Goal: Feedback & Contribution: Leave review/rating

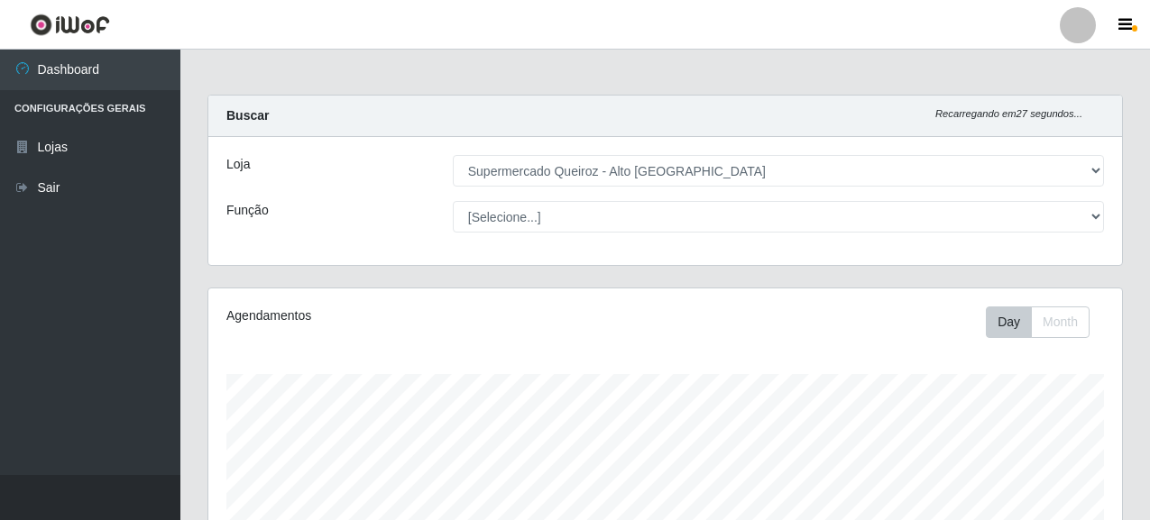
select select "496"
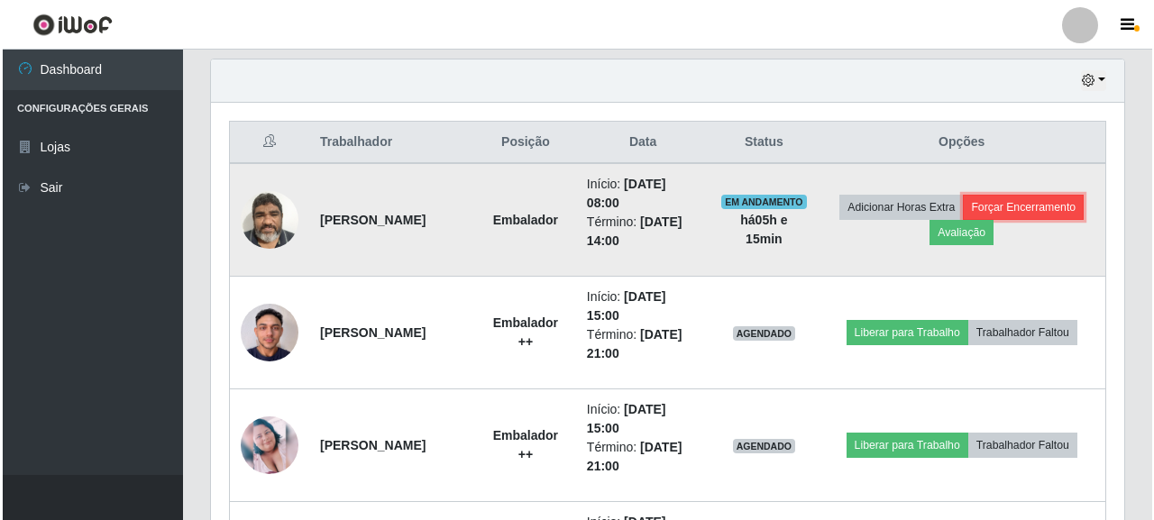
scroll to position [374, 914]
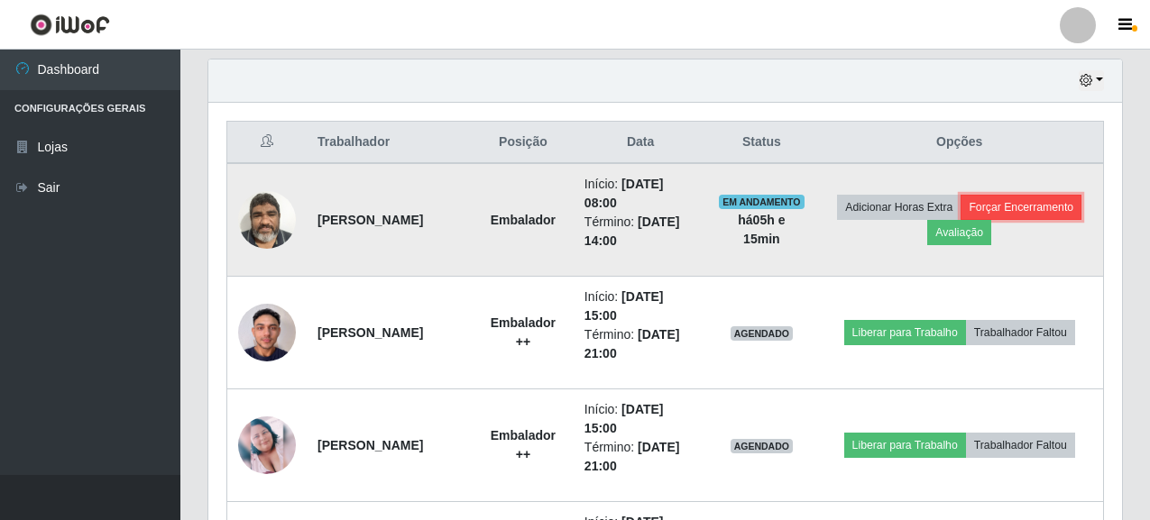
click at [960, 220] on button "Forçar Encerramento" at bounding box center [1020, 207] width 121 height 25
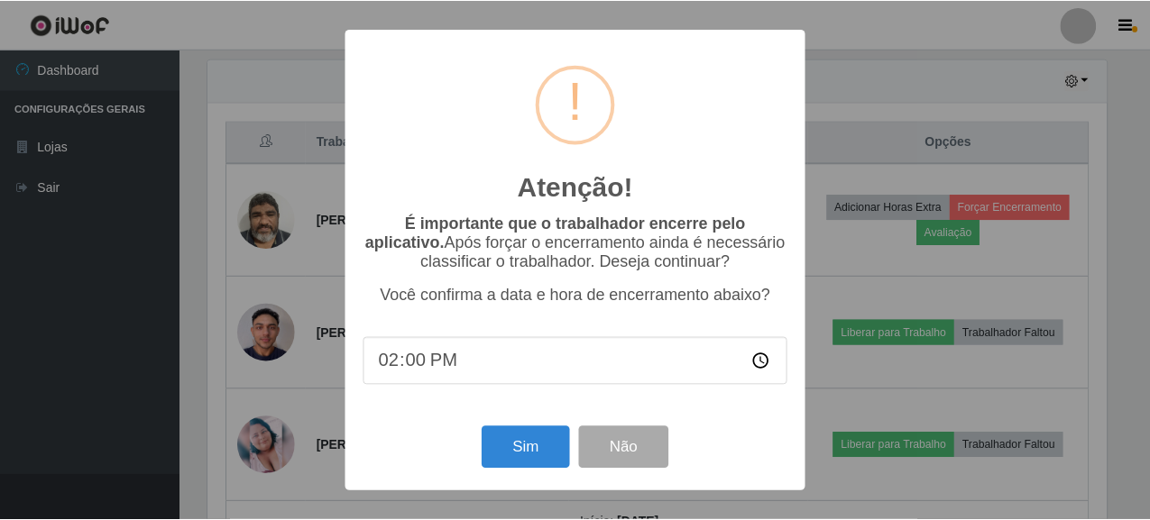
scroll to position [374, 903]
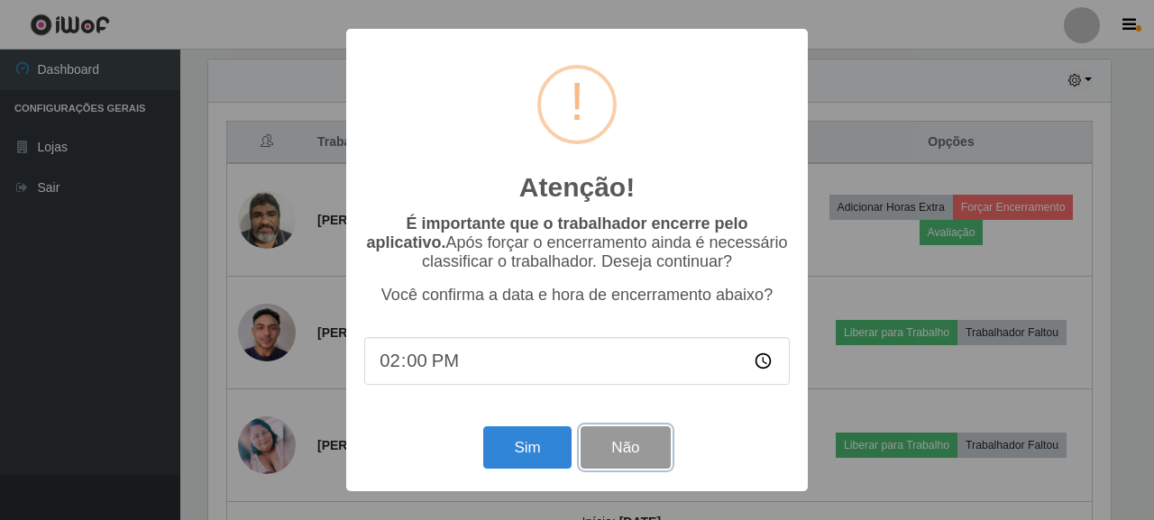
click at [637, 447] on button "Não" at bounding box center [625, 448] width 89 height 42
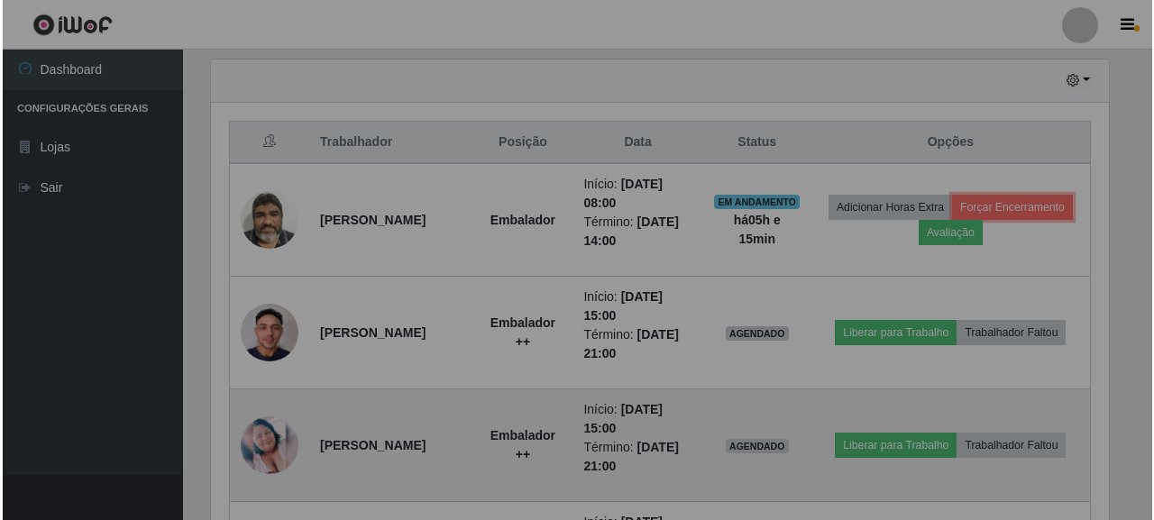
scroll to position [374, 914]
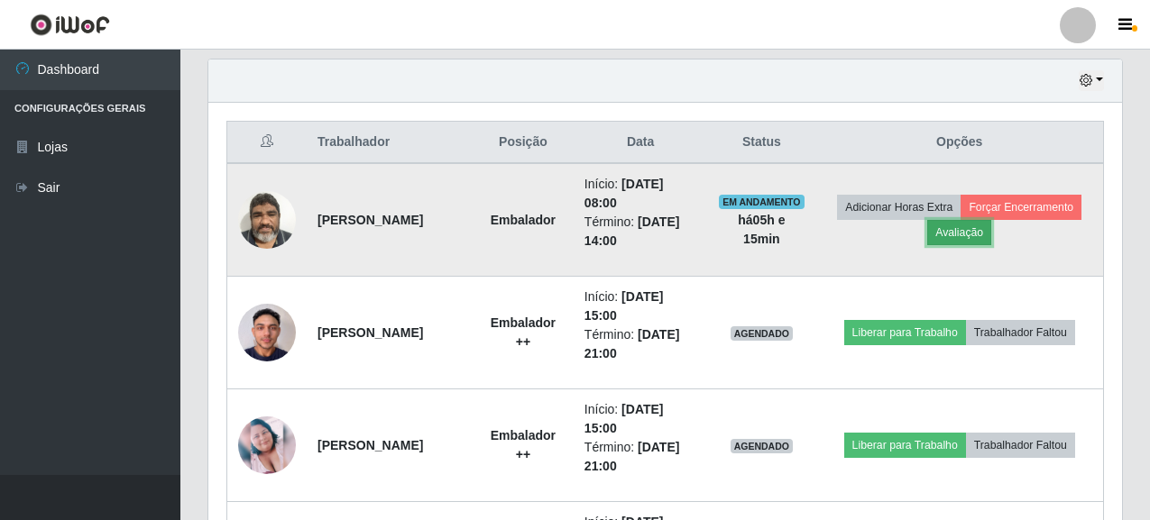
click at [991, 222] on button "Avaliação" at bounding box center [959, 232] width 64 height 25
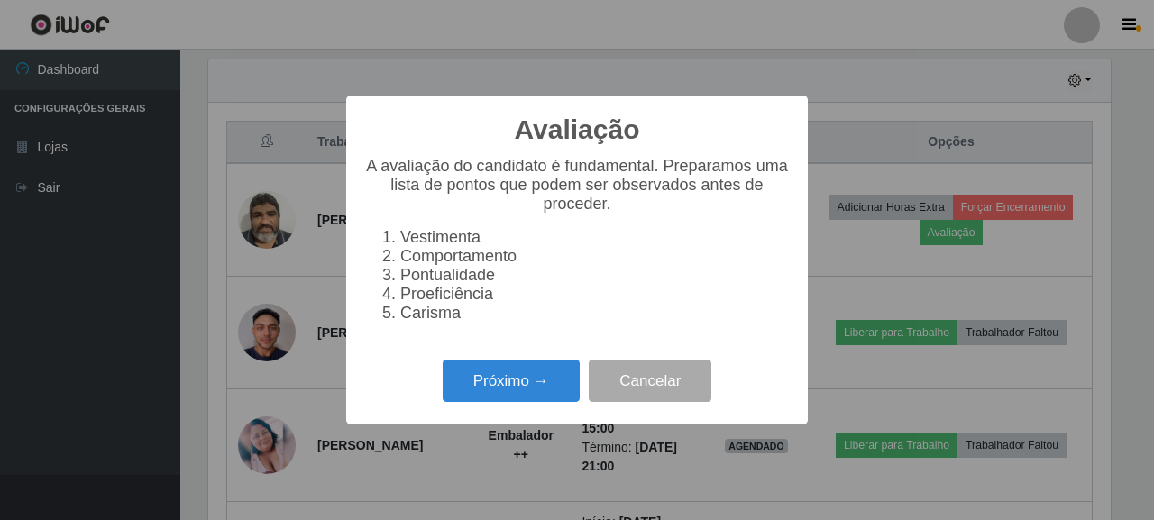
scroll to position [374, 903]
click at [543, 389] on button "Próximo →" at bounding box center [511, 381] width 137 height 42
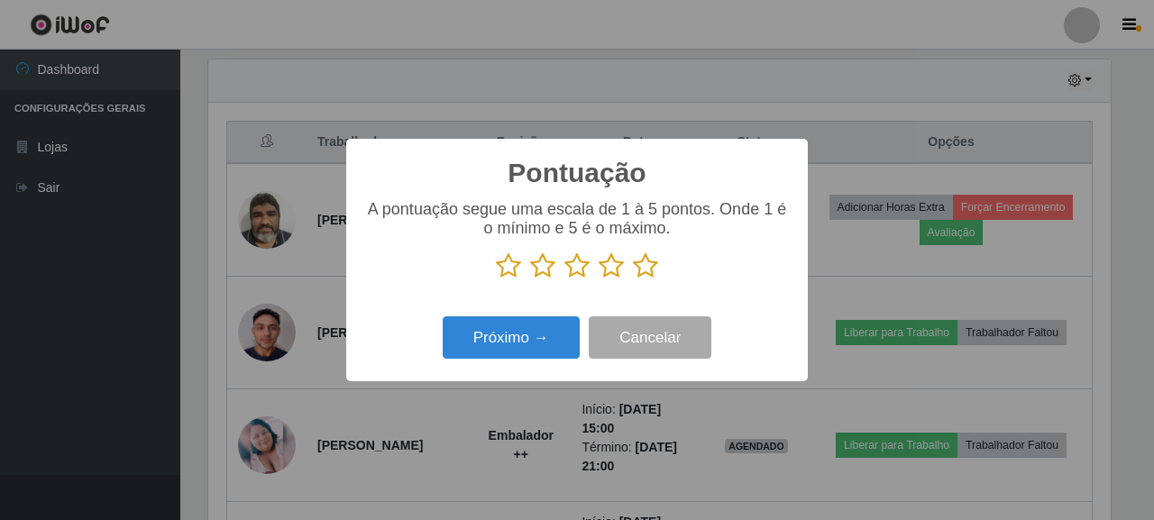
click at [656, 279] on icon at bounding box center [645, 265] width 25 height 27
click at [633, 280] on input "radio" at bounding box center [633, 280] width 0 height 0
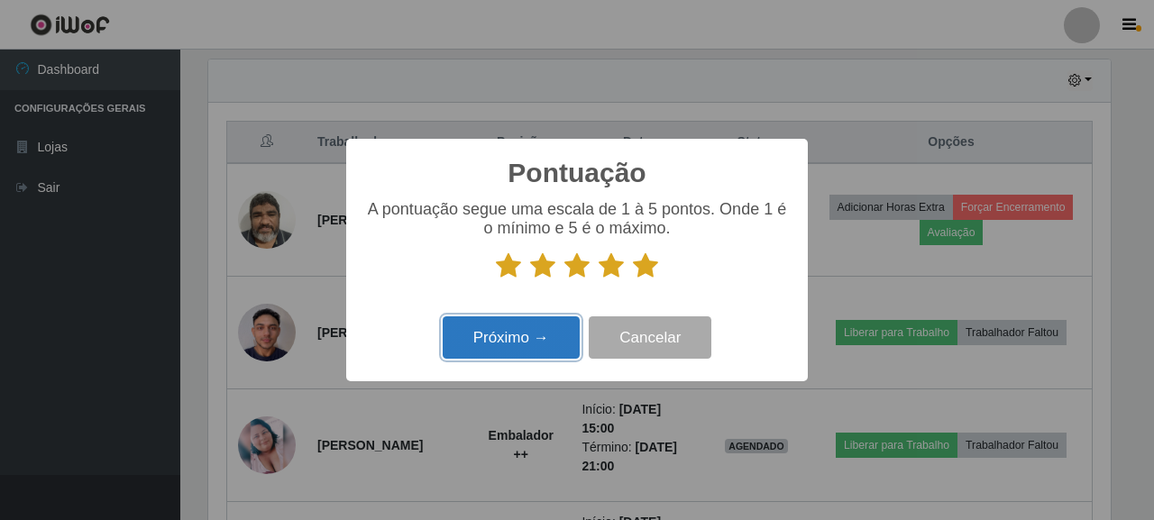
click at [523, 347] on button "Próximo →" at bounding box center [511, 338] width 137 height 42
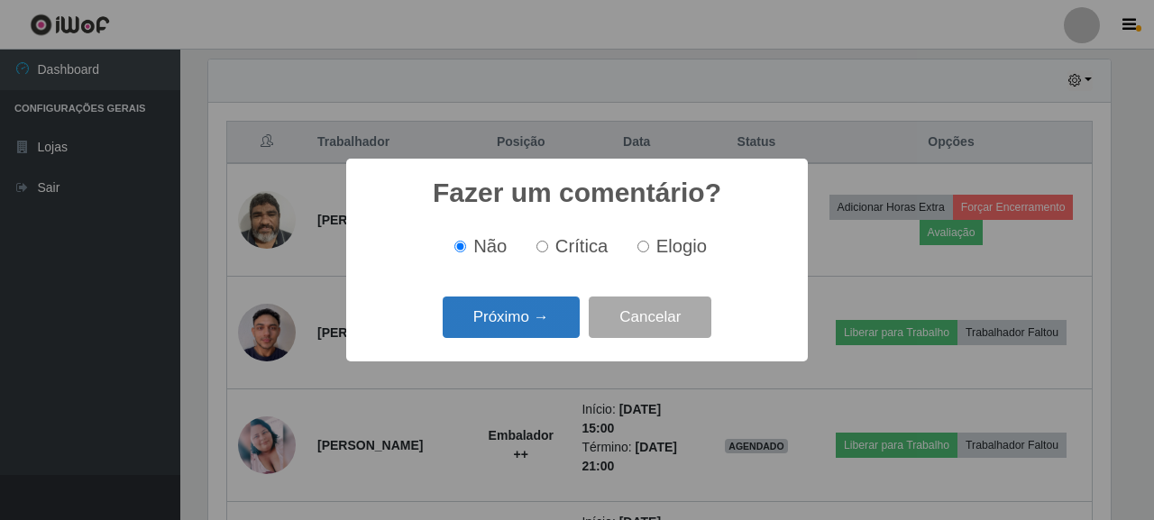
click at [541, 327] on button "Próximo →" at bounding box center [511, 318] width 137 height 42
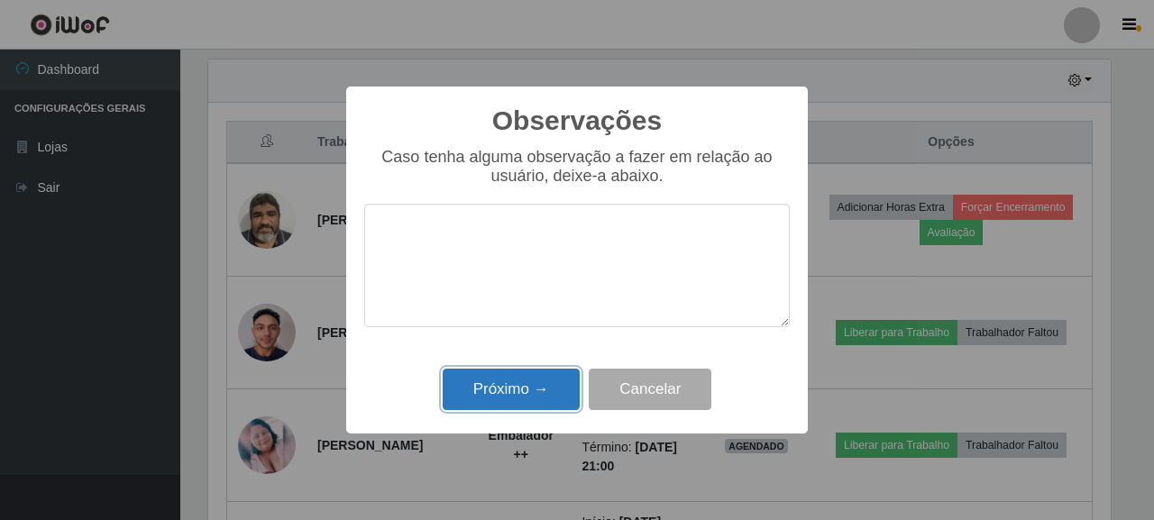
click at [537, 384] on button "Próximo →" at bounding box center [511, 390] width 137 height 42
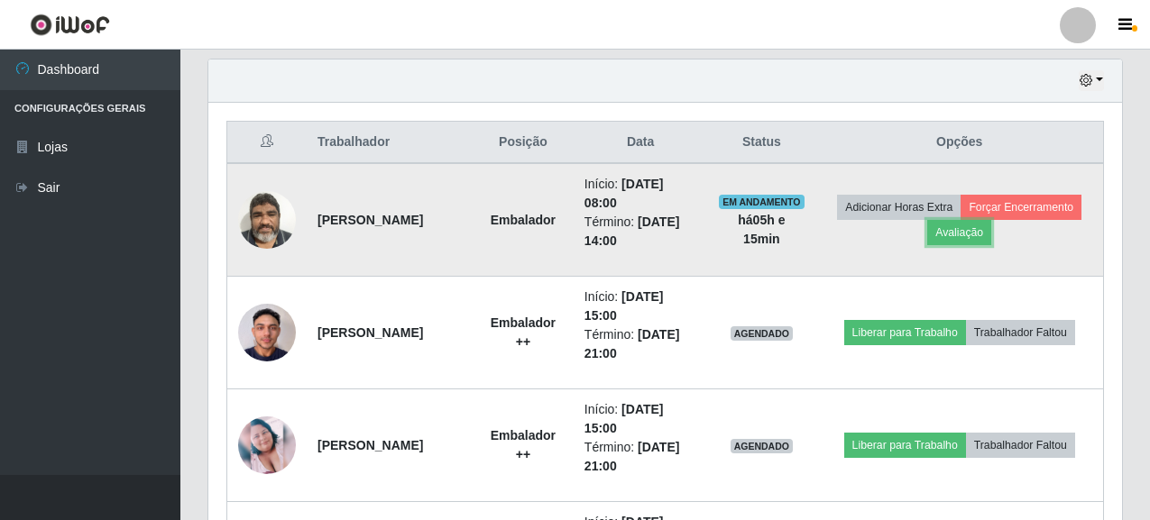
scroll to position [374, 914]
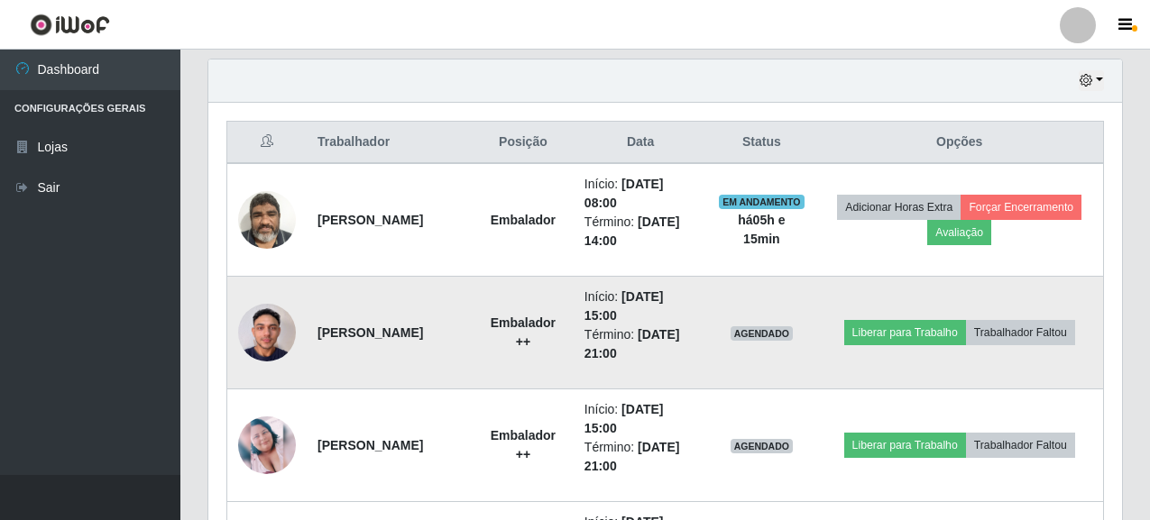
click at [262, 336] on img at bounding box center [267, 332] width 58 height 77
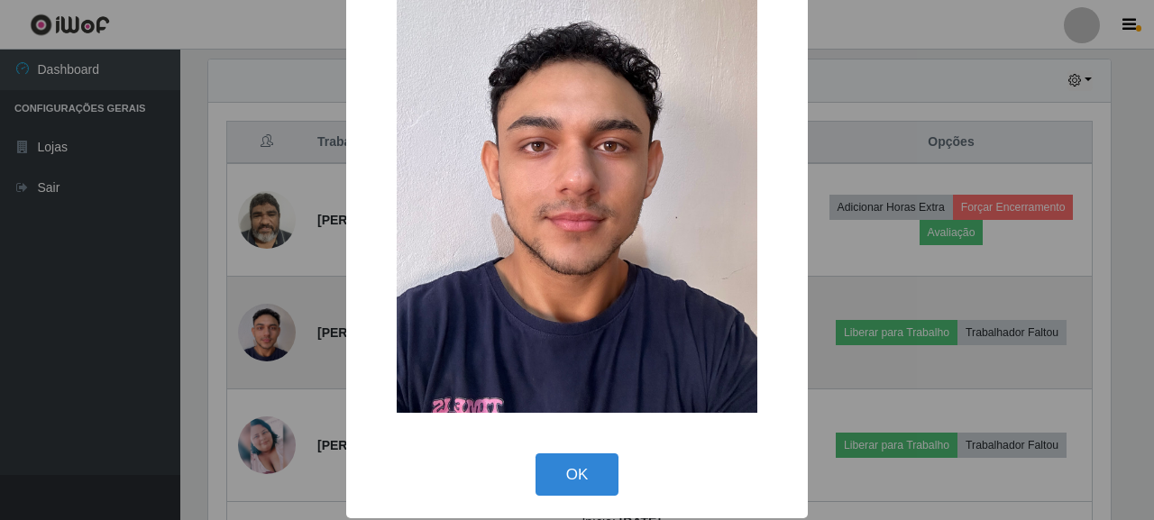
scroll to position [118, 0]
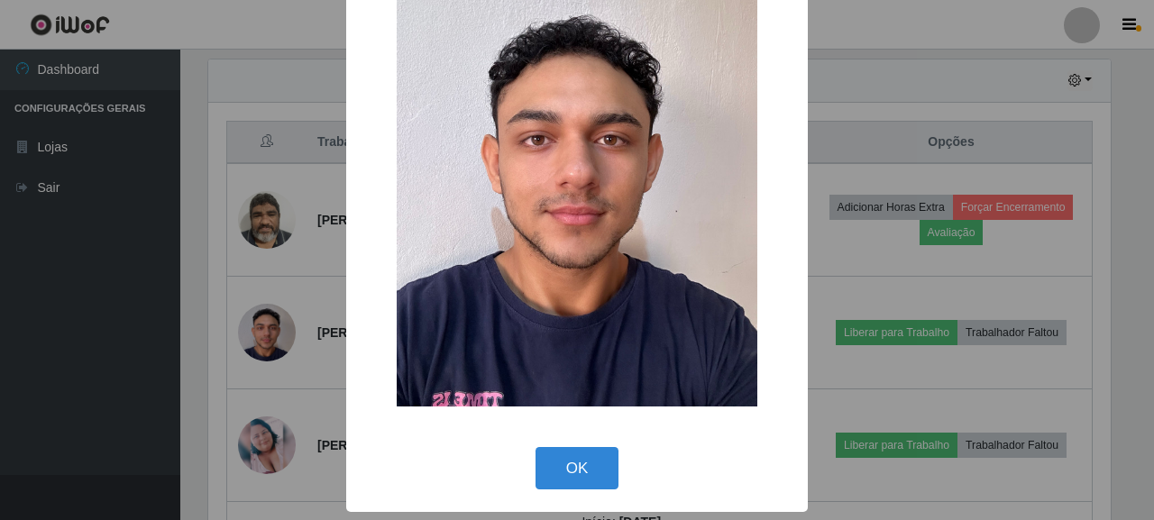
click at [552, 443] on div "OK Cancel" at bounding box center [577, 468] width 426 height 51
click at [557, 468] on button "OK" at bounding box center [578, 468] width 84 height 42
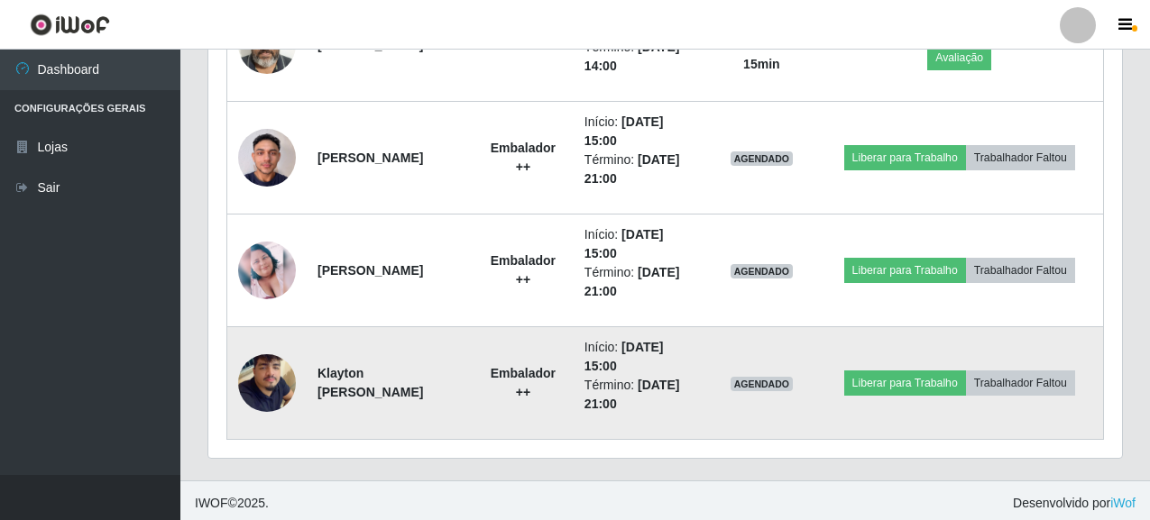
scroll to position [807, 0]
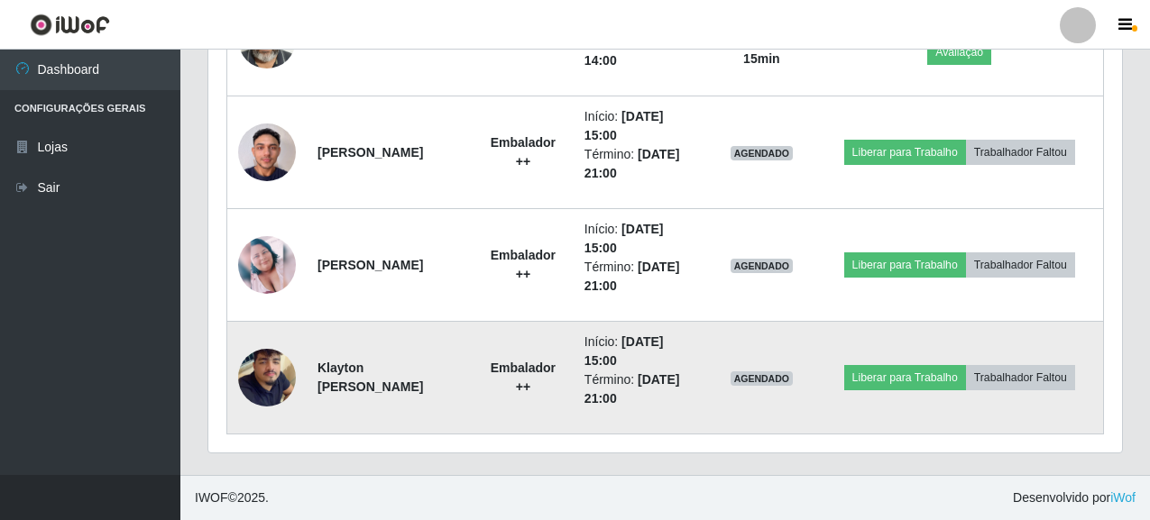
click at [258, 383] on img at bounding box center [267, 377] width 58 height 103
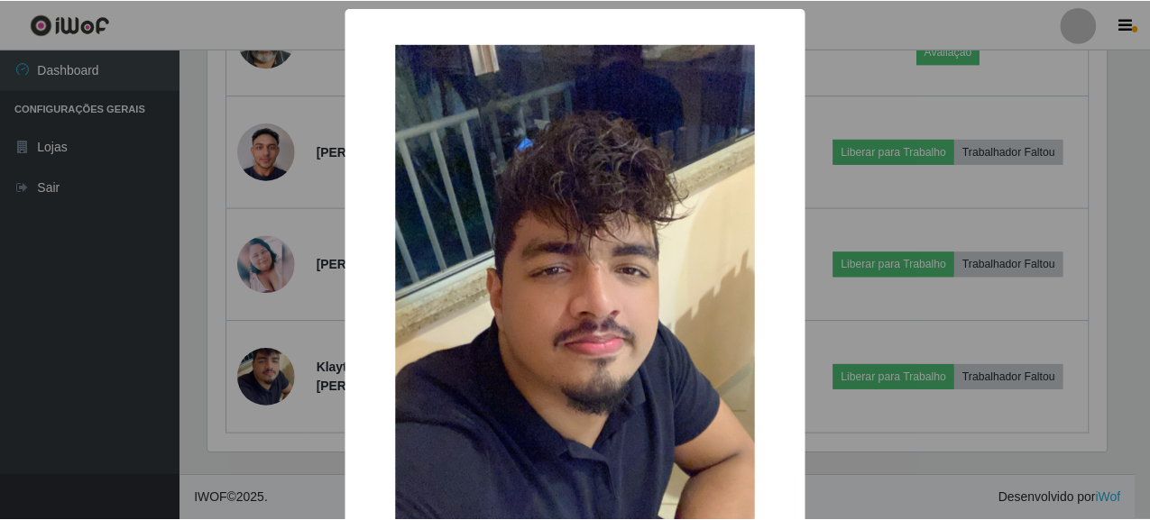
scroll to position [279, 0]
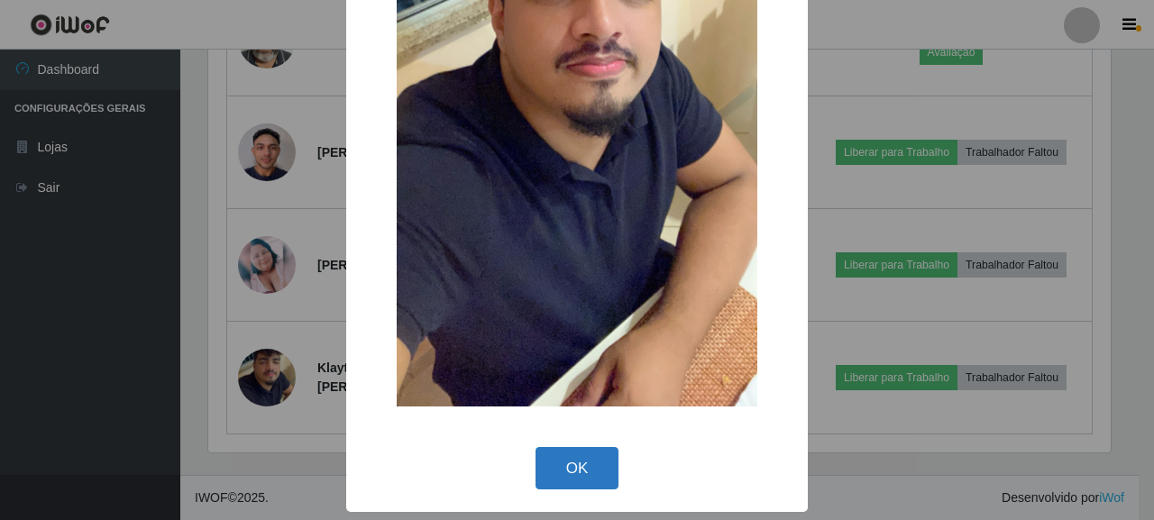
click at [573, 463] on button "OK" at bounding box center [578, 468] width 84 height 42
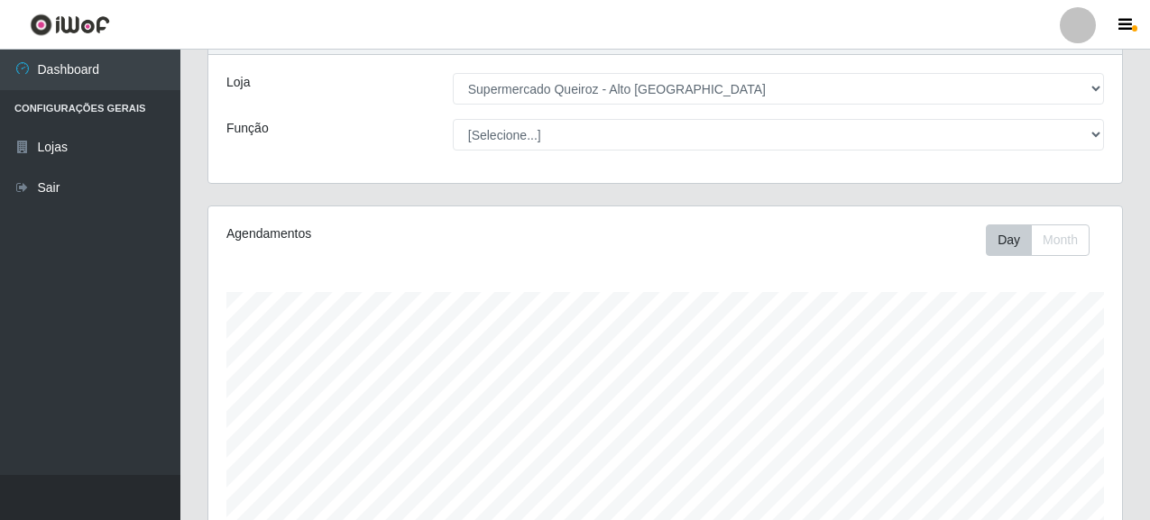
scroll to position [0, 0]
